Goal: Task Accomplishment & Management: Manage account settings

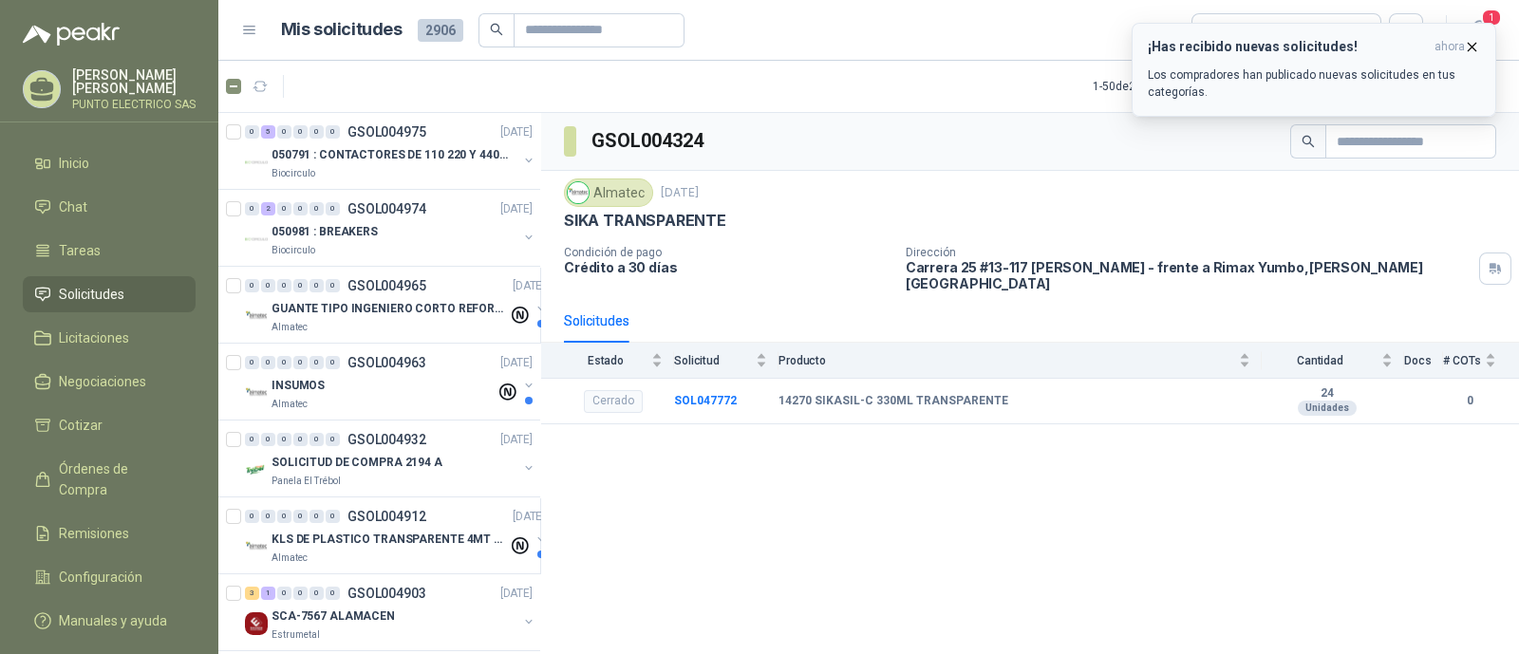
click at [1294, 39] on h3 "¡Has recibido nuevas solicitudes!" at bounding box center [1287, 47] width 279 height 16
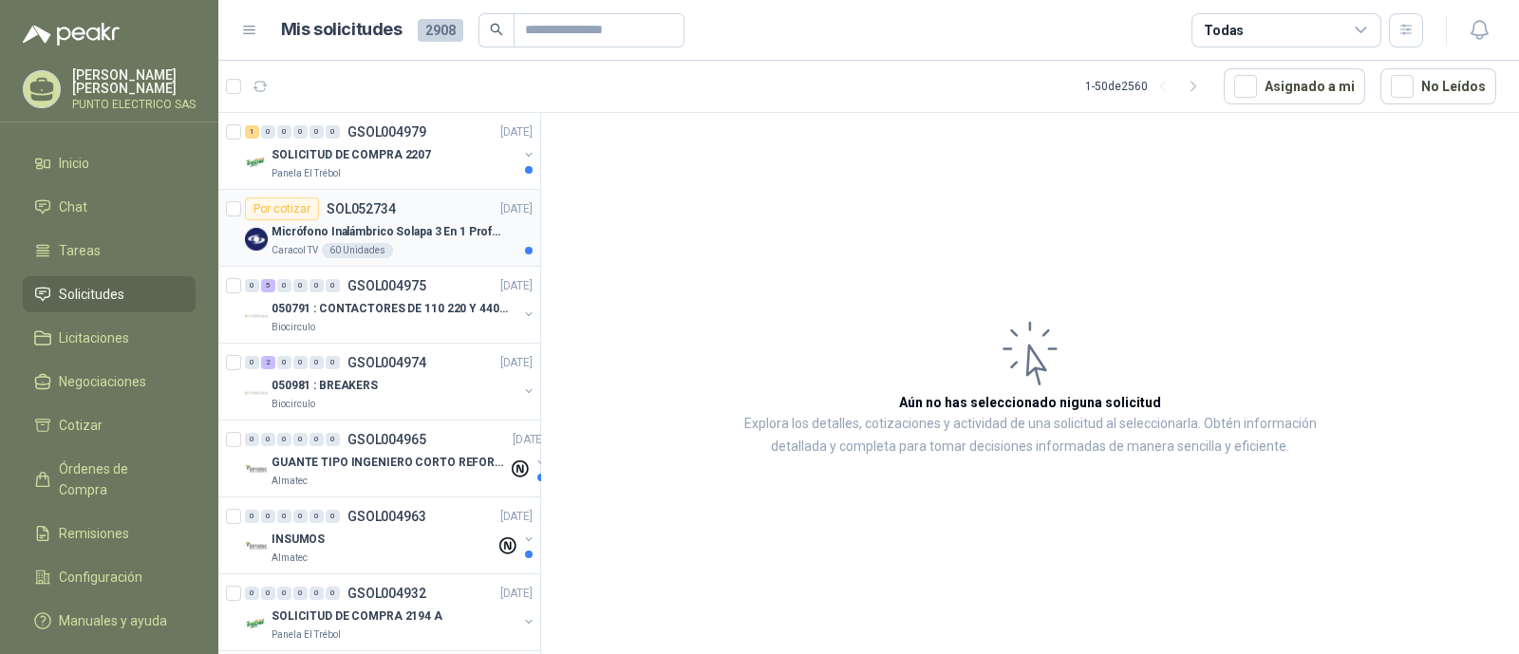
click at [413, 234] on p "Micrófono Inalámbrico Solapa 3 En 1 Profesional F11-2 X2" at bounding box center [390, 232] width 236 height 18
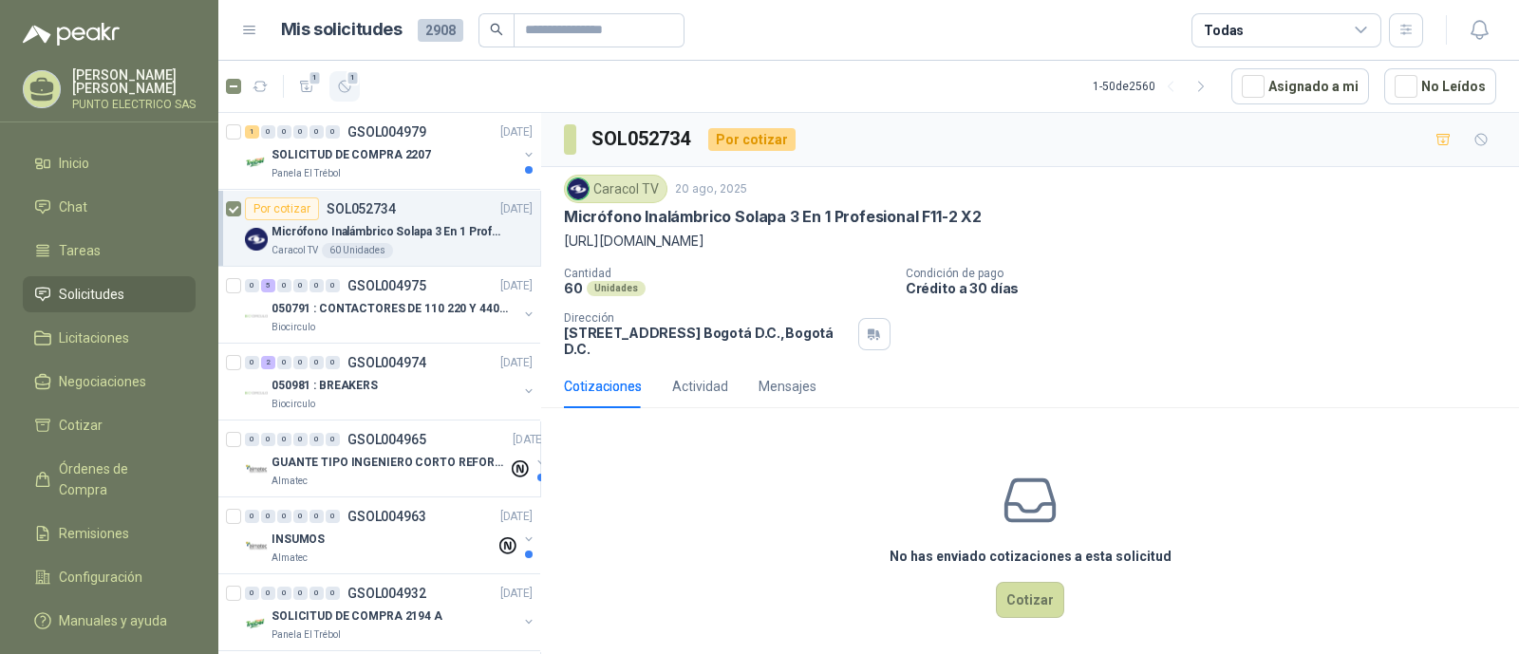
click at [346, 90] on icon "button" at bounding box center [345, 87] width 16 height 16
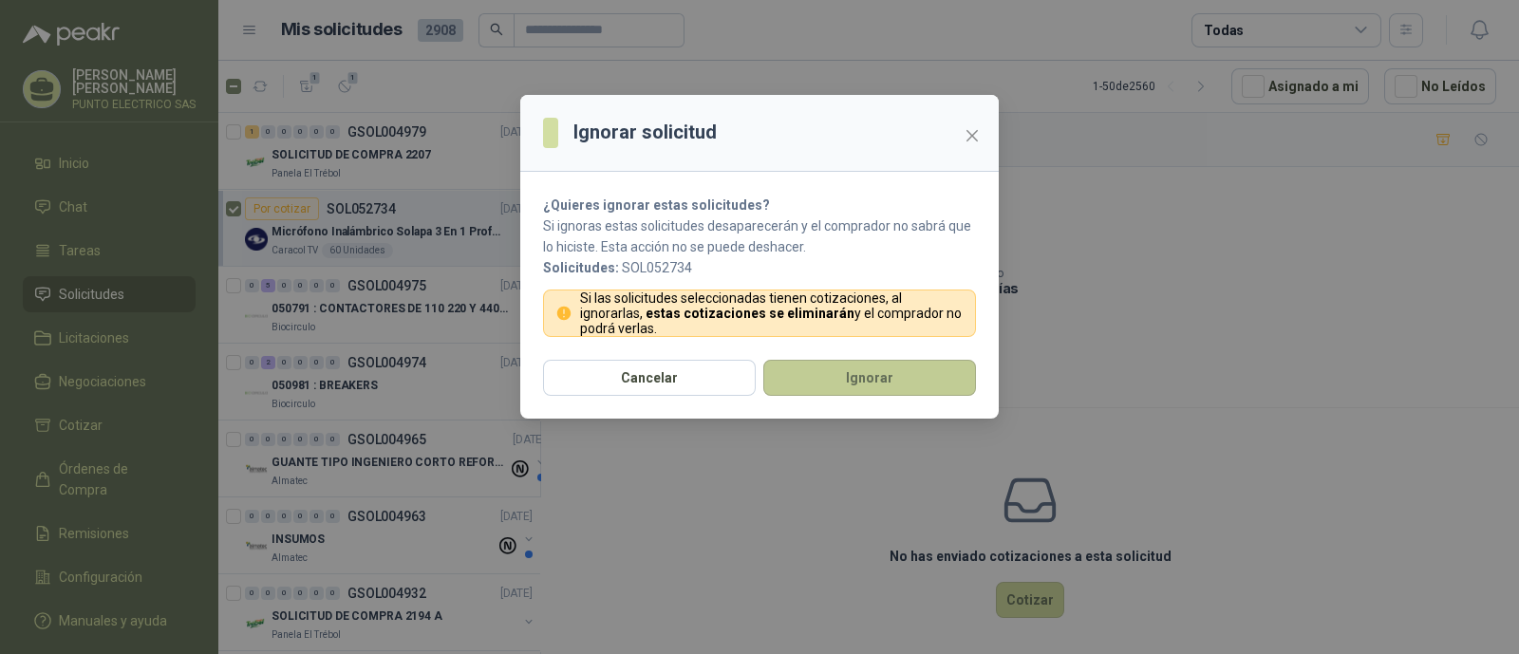
click at [844, 373] on button "Ignorar" at bounding box center [869, 378] width 213 height 36
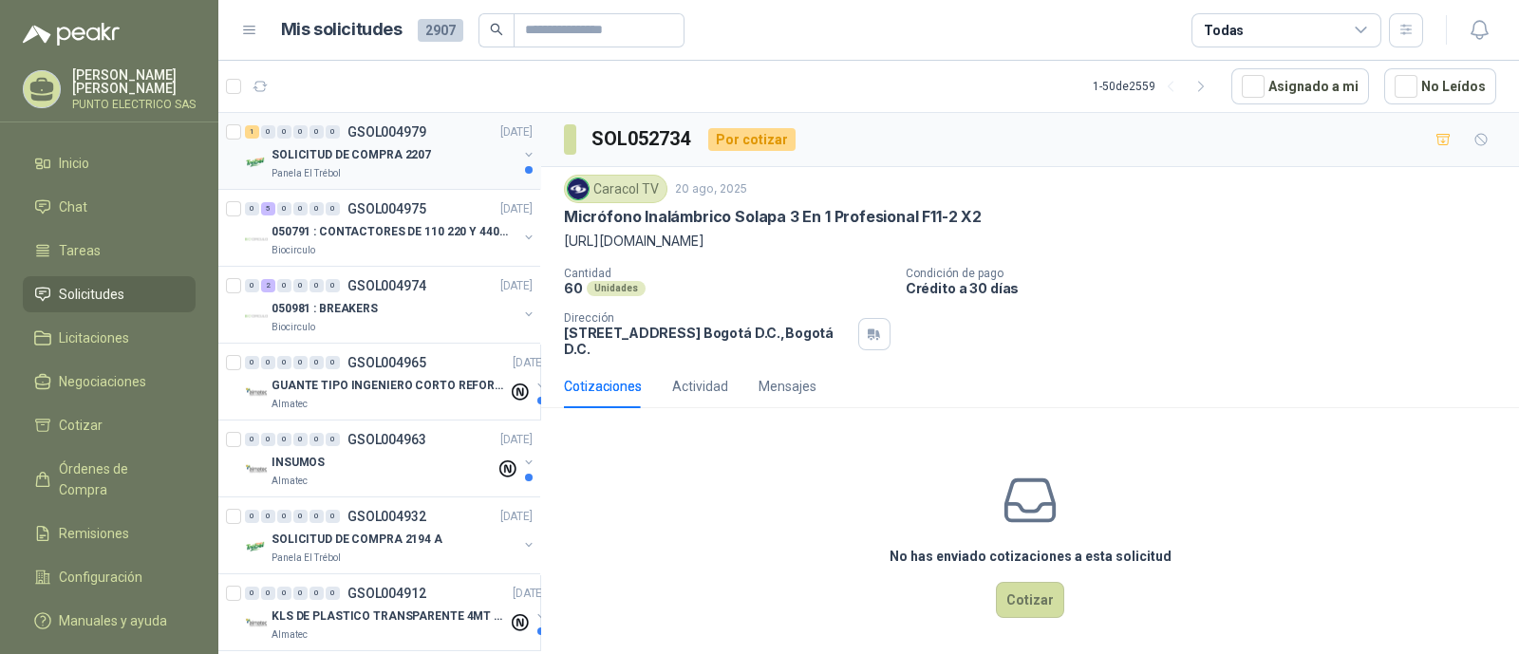
click at [367, 152] on p "SOLICITUD DE COMPRA 2207" at bounding box center [351, 155] width 159 height 18
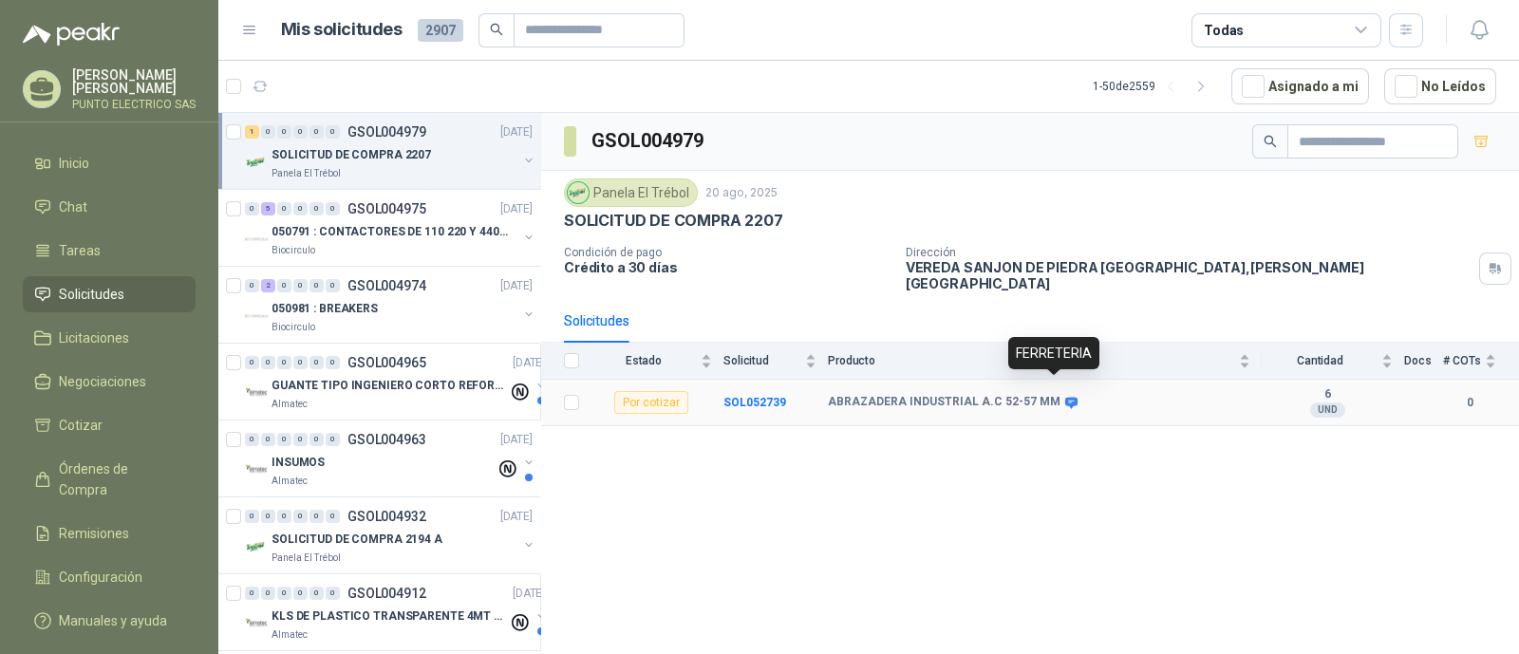
click at [1065, 397] on icon at bounding box center [1071, 402] width 12 height 11
click at [345, 88] on icon "button" at bounding box center [345, 87] width 16 height 16
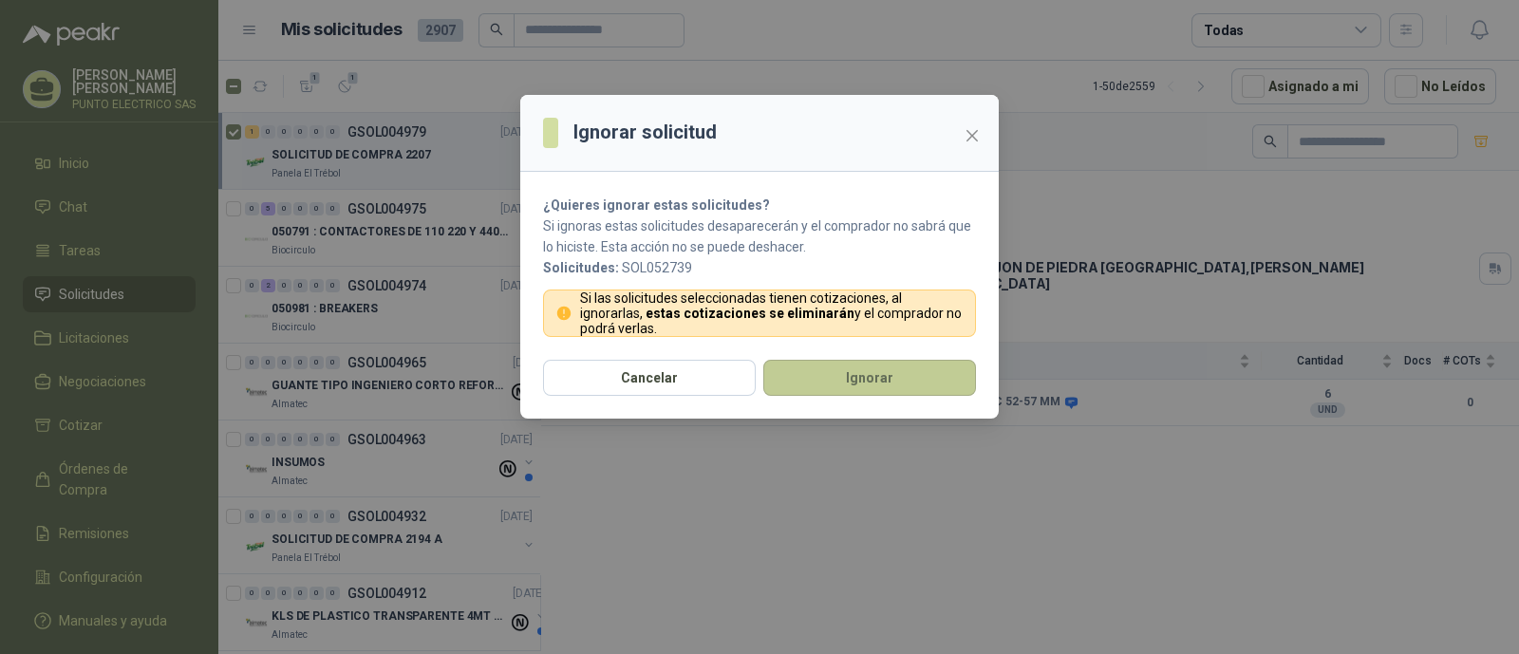
click at [873, 384] on button "Ignorar" at bounding box center [869, 378] width 213 height 36
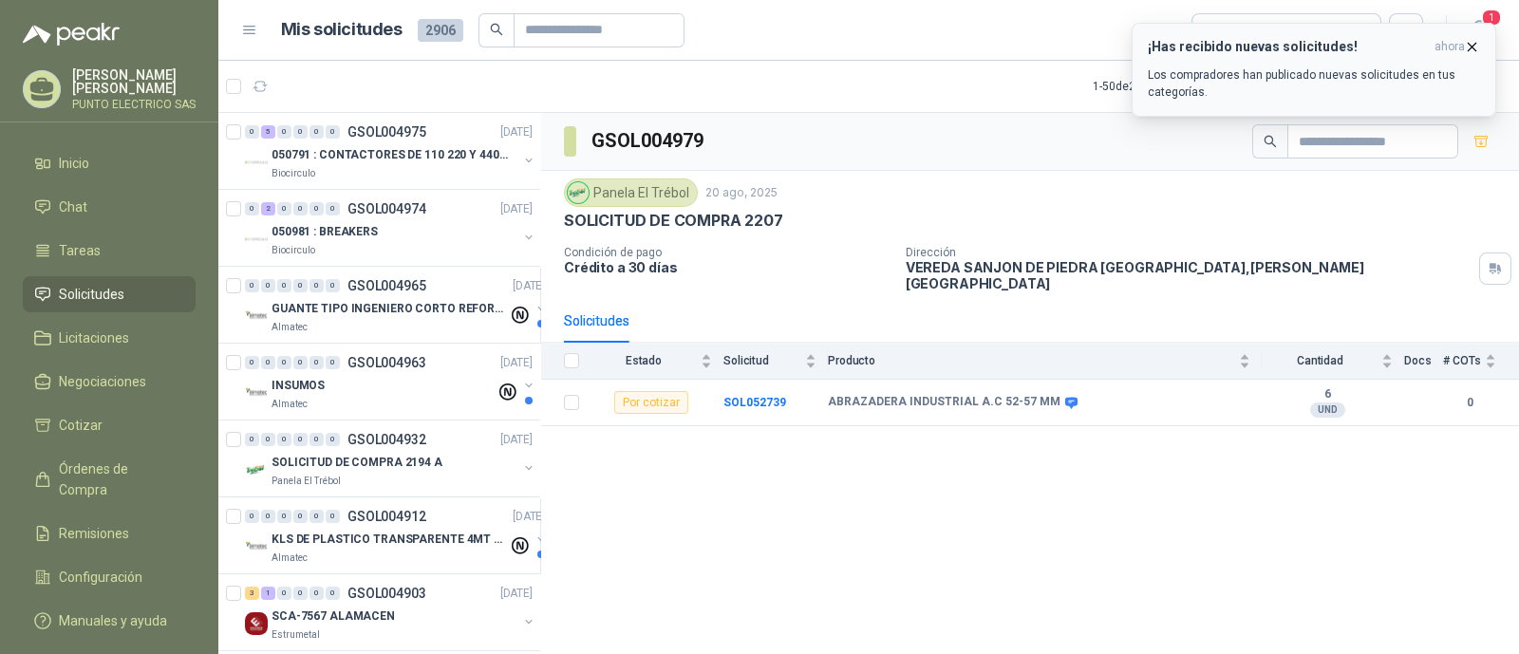
click at [1475, 47] on icon "button" at bounding box center [1472, 47] width 16 height 16
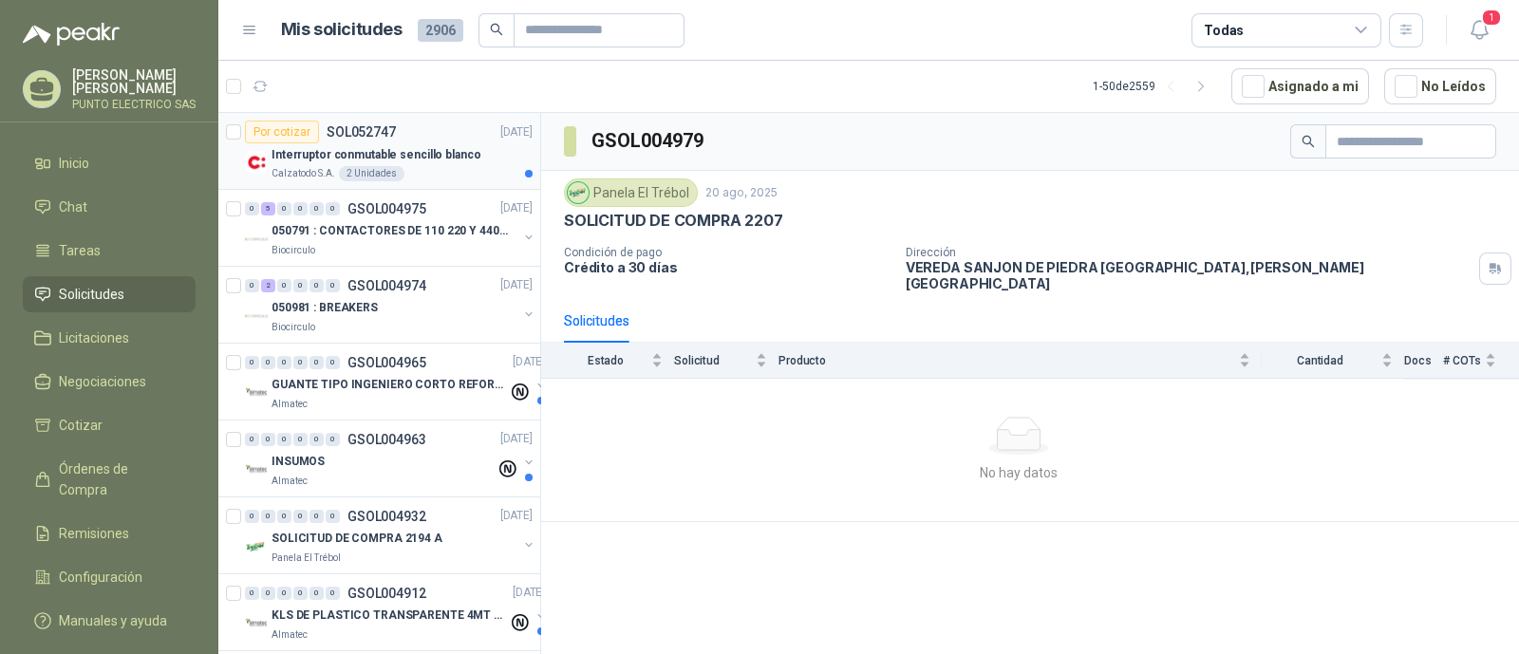
click at [433, 159] on p "Interruptor conmutable sencillo blanco" at bounding box center [376, 155] width 209 height 18
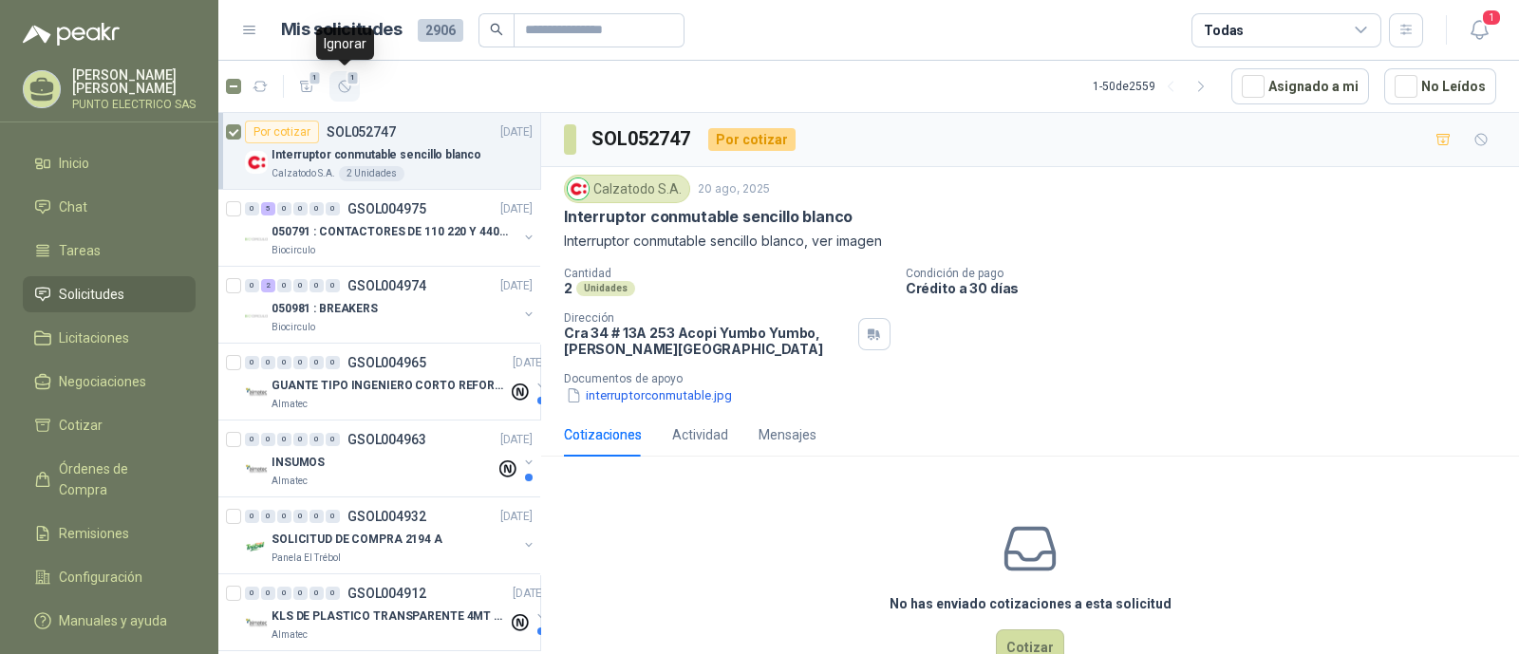
click at [348, 87] on icon "button" at bounding box center [345, 87] width 16 height 16
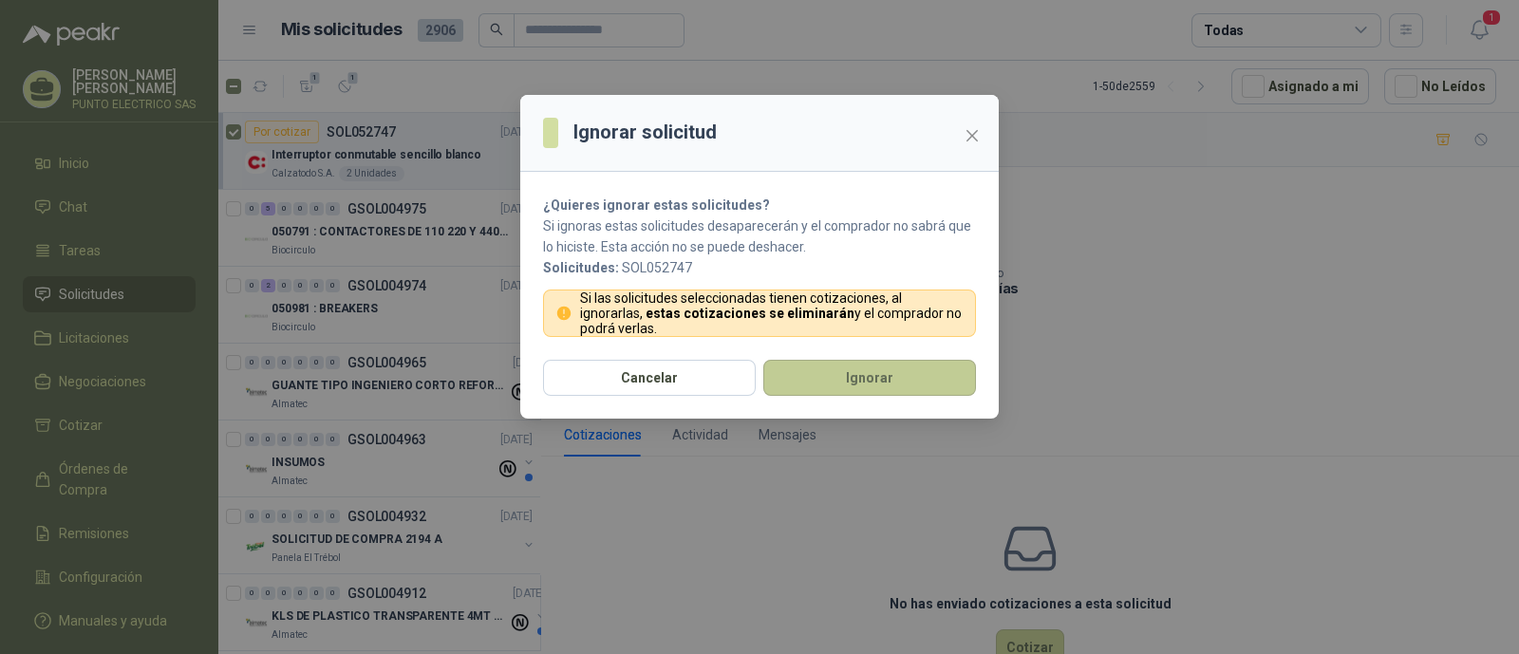
click at [909, 379] on button "Ignorar" at bounding box center [869, 378] width 213 height 36
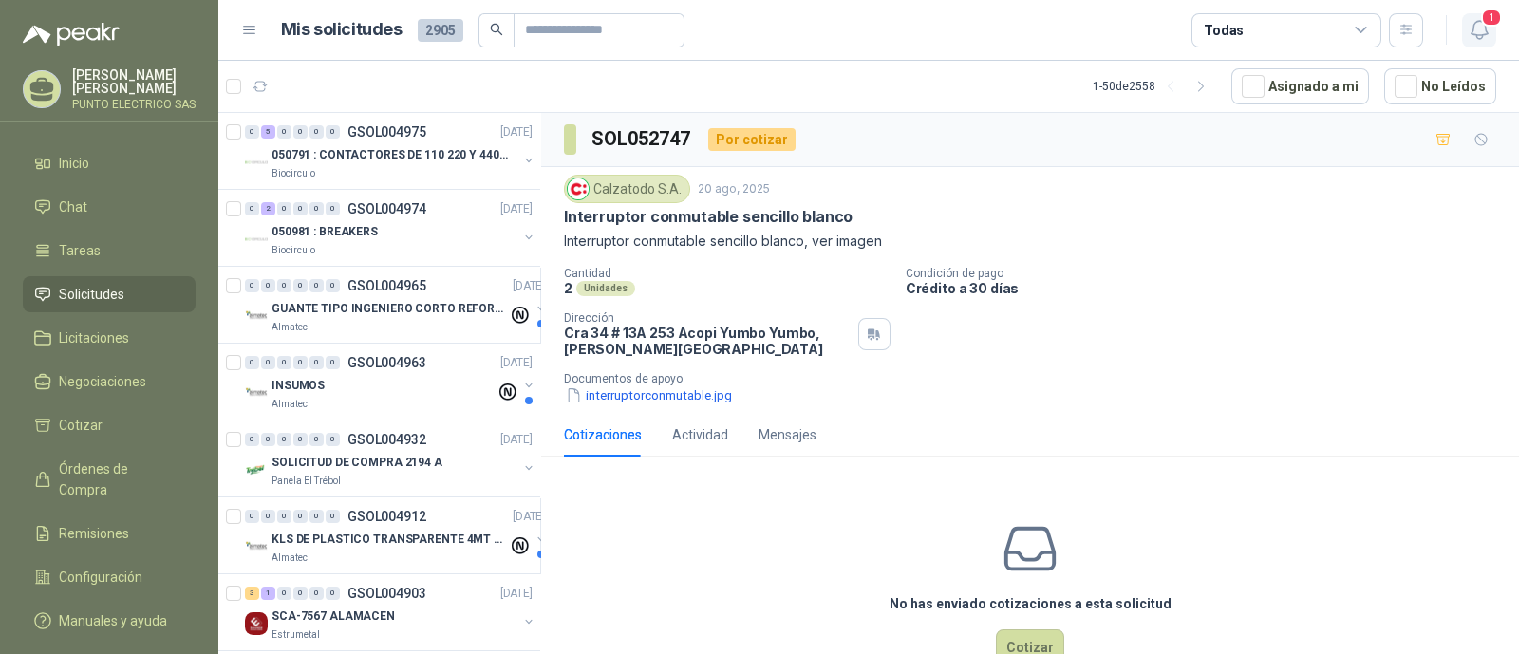
click at [1494, 30] on button "1" at bounding box center [1479, 30] width 34 height 34
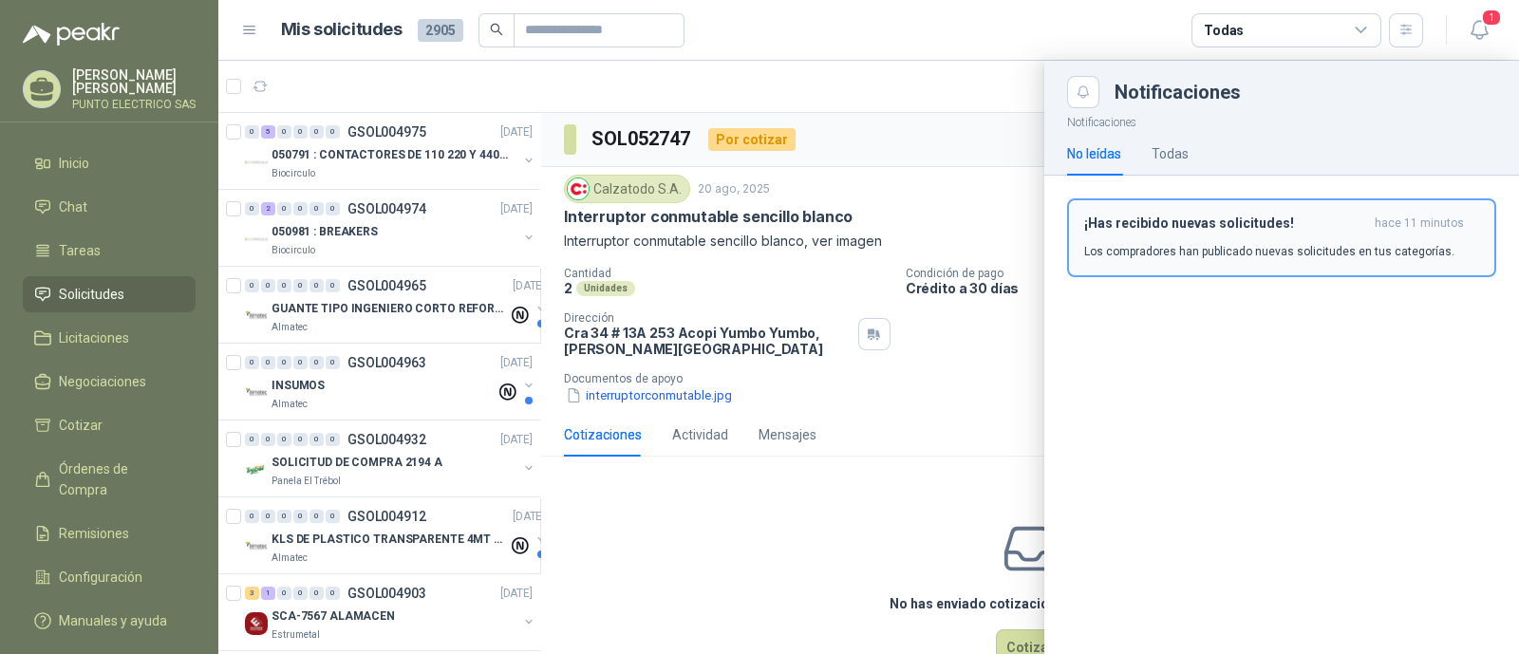
click at [1182, 236] on div "¡Has recibido nuevas solicitudes! hace 11 minutos Los compradores han publicado…" at bounding box center [1281, 238] width 395 height 45
